Goal: Use online tool/utility: Utilize a website feature to perform a specific function

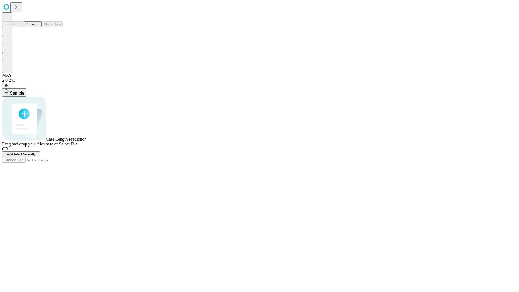
click at [77, 146] on span "Select File" at bounding box center [68, 144] width 18 height 5
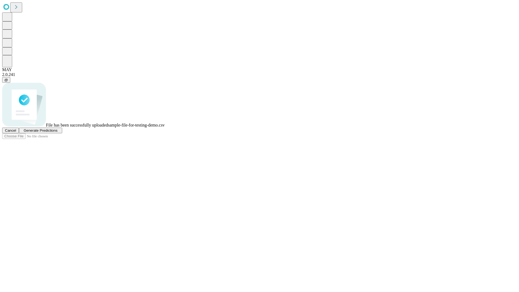
click at [57, 132] on span "Generate Predictions" at bounding box center [41, 130] width 34 height 4
